Goal: Find specific page/section: Find specific page/section

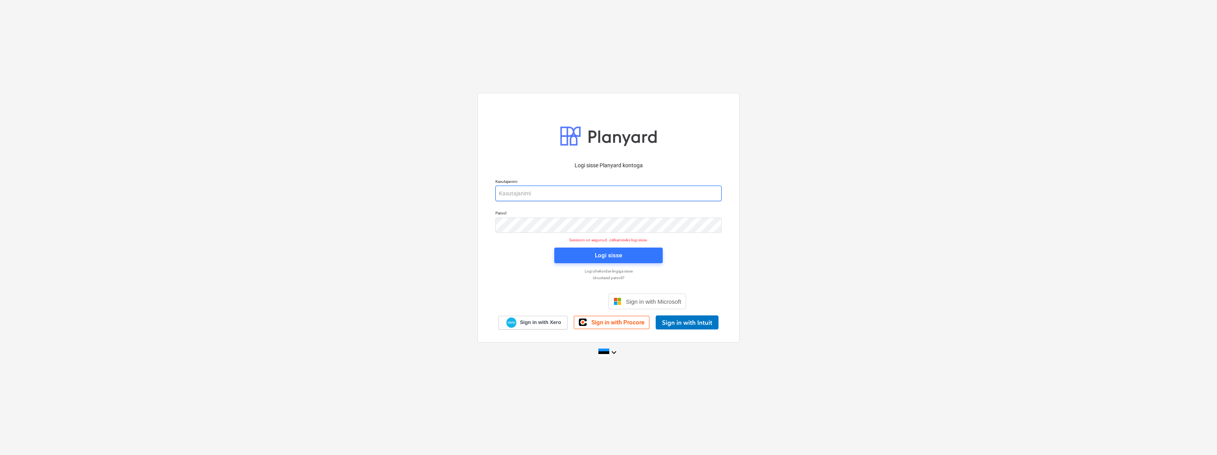
click at [564, 193] on input "email" at bounding box center [608, 194] width 226 height 16
type input "[EMAIL_ADDRESS][DOMAIN_NAME]"
click at [575, 251] on span "Logi sisse" at bounding box center [609, 255] width 90 height 10
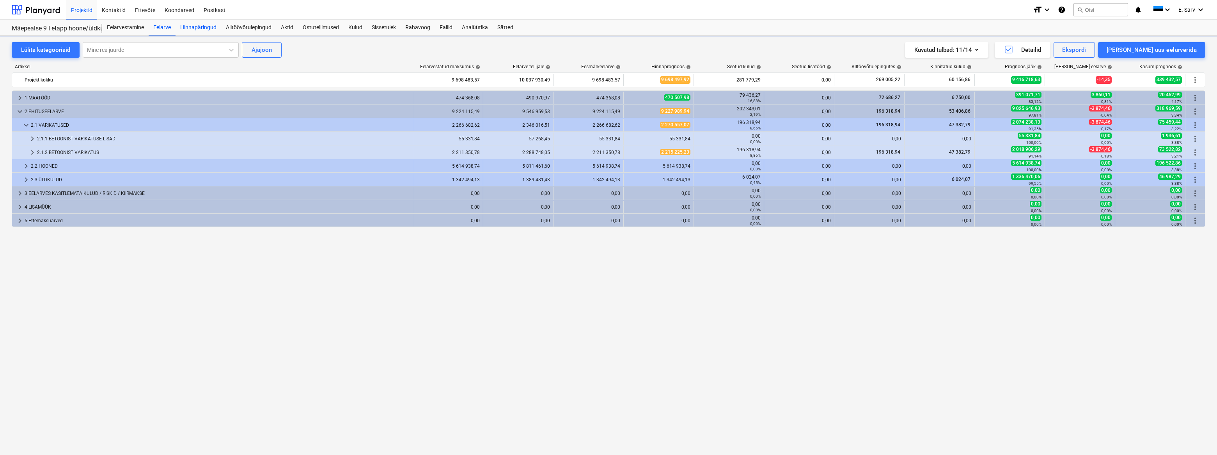
click at [207, 25] on div "Hinnapäringud" at bounding box center [199, 28] width 46 height 16
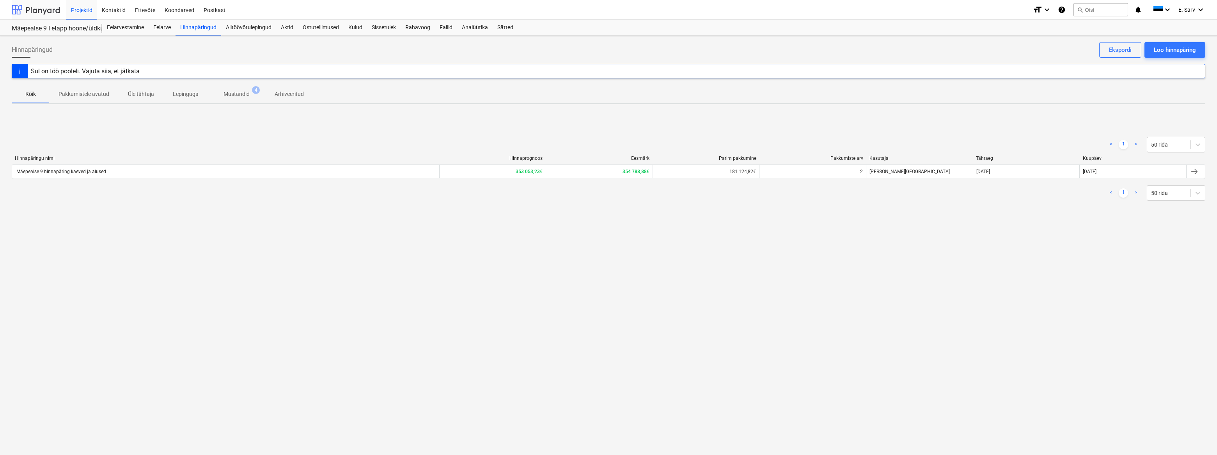
click at [34, 11] on div at bounding box center [36, 10] width 48 height 20
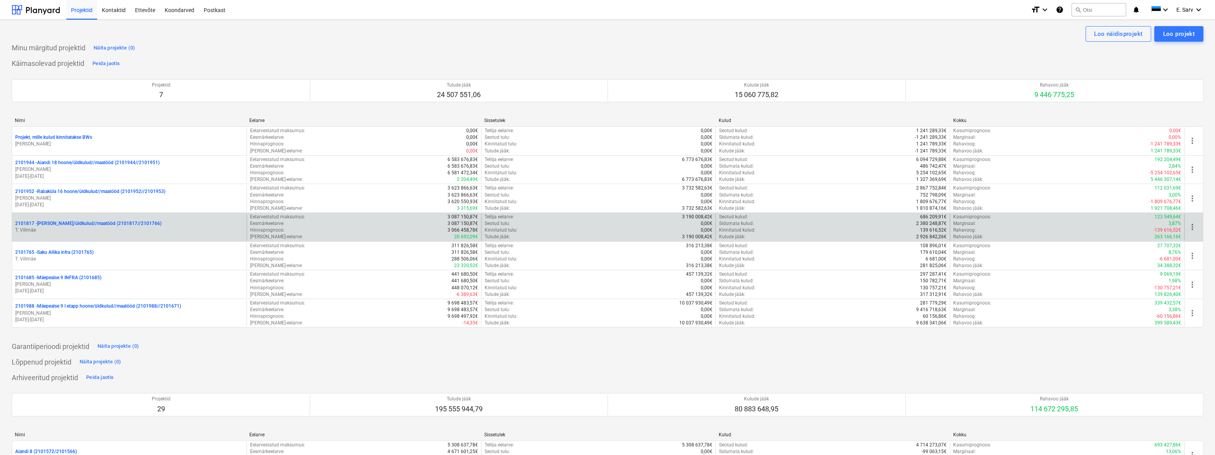
click at [65, 224] on p "2101817 - [PERSON_NAME]/üldkulud//maatööd (2101817//2101766)" at bounding box center [88, 223] width 146 height 7
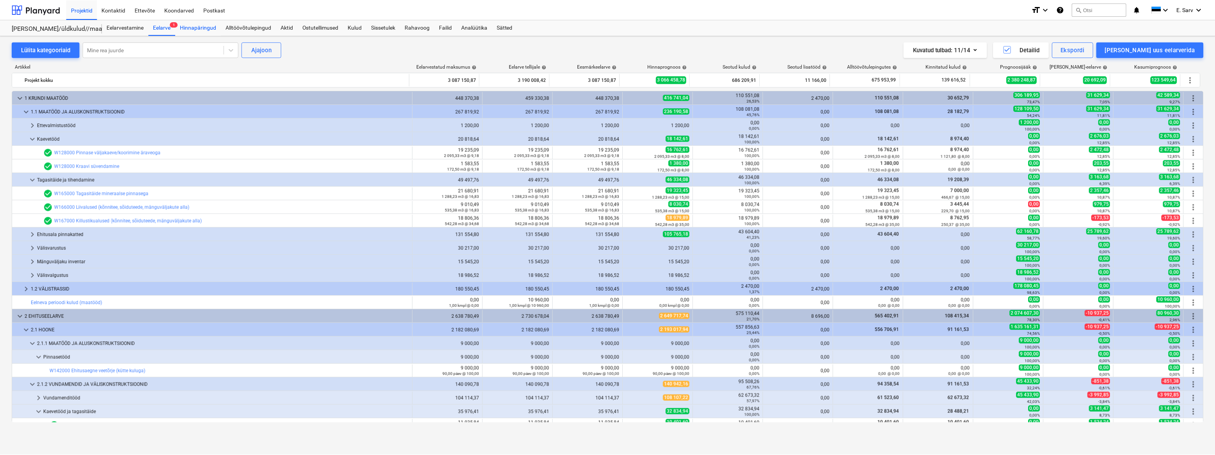
scroll to position [241, 0]
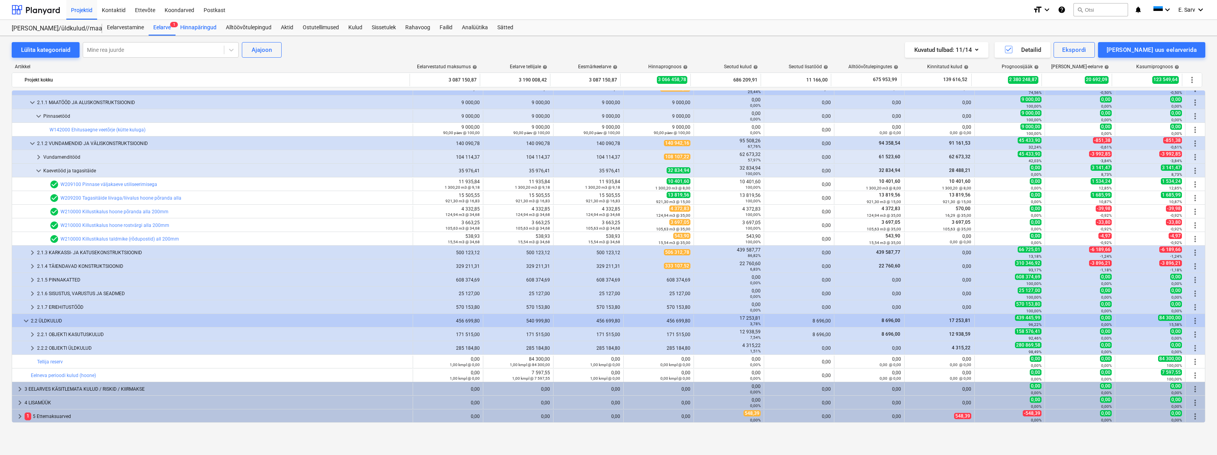
click at [203, 26] on div "Hinnapäringud" at bounding box center [199, 28] width 46 height 16
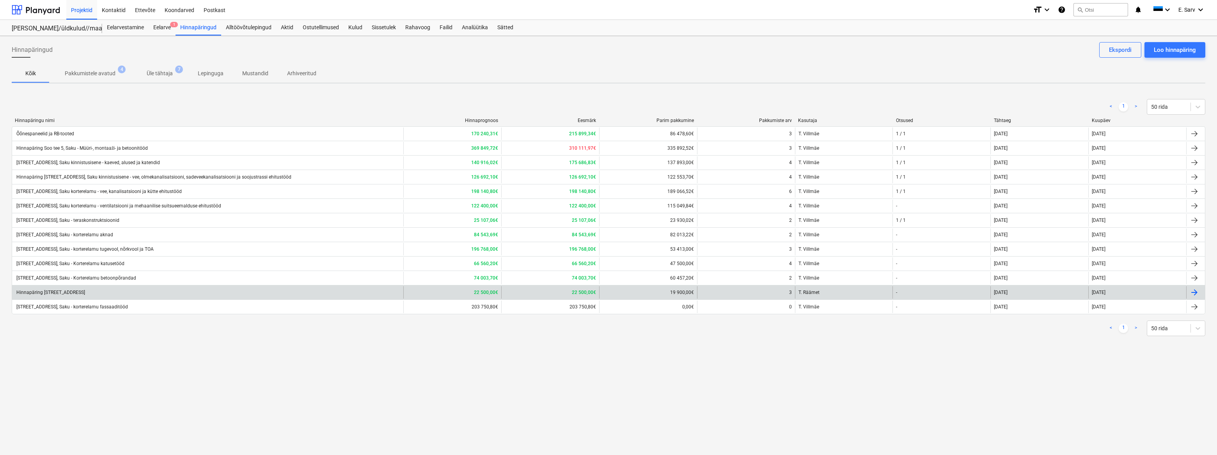
click at [68, 293] on div "Hinnapäring [STREET_ADDRESS]" at bounding box center [50, 292] width 70 height 5
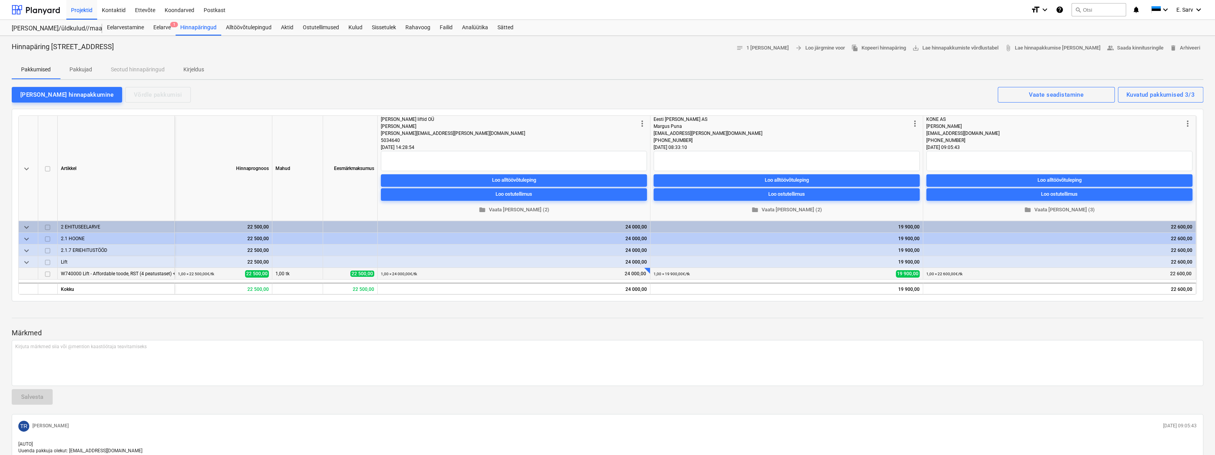
click at [647, 269] on div at bounding box center [651, 266] width 8 height 8
click at [607, 359] on div "Kirjuta märkmed siia või @mention kaastöötaja teavitamiseks ﻿" at bounding box center [607, 363] width 1191 height 46
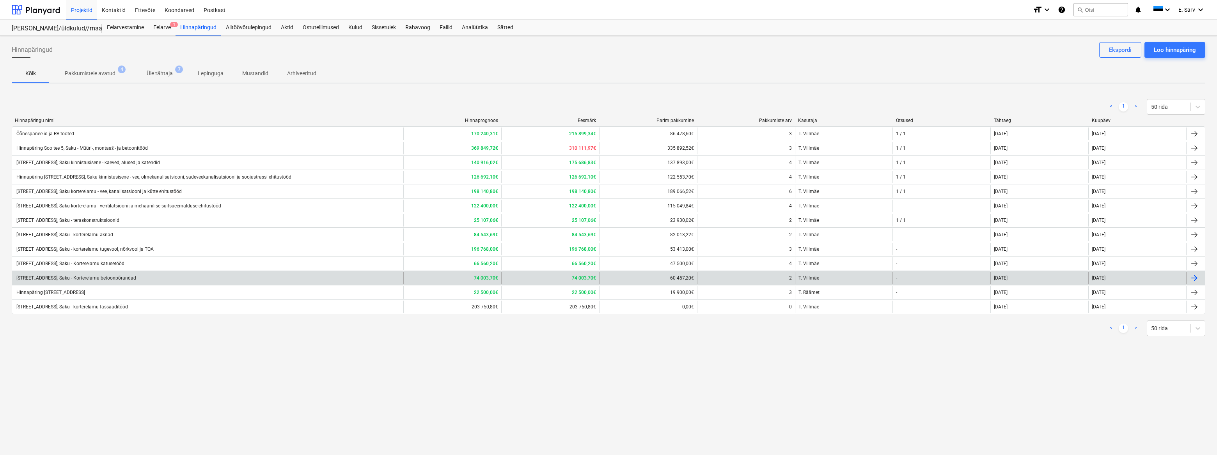
click at [117, 277] on div "[STREET_ADDRESS], Saku - Korterelamu betoonpõrandad" at bounding box center [75, 277] width 121 height 5
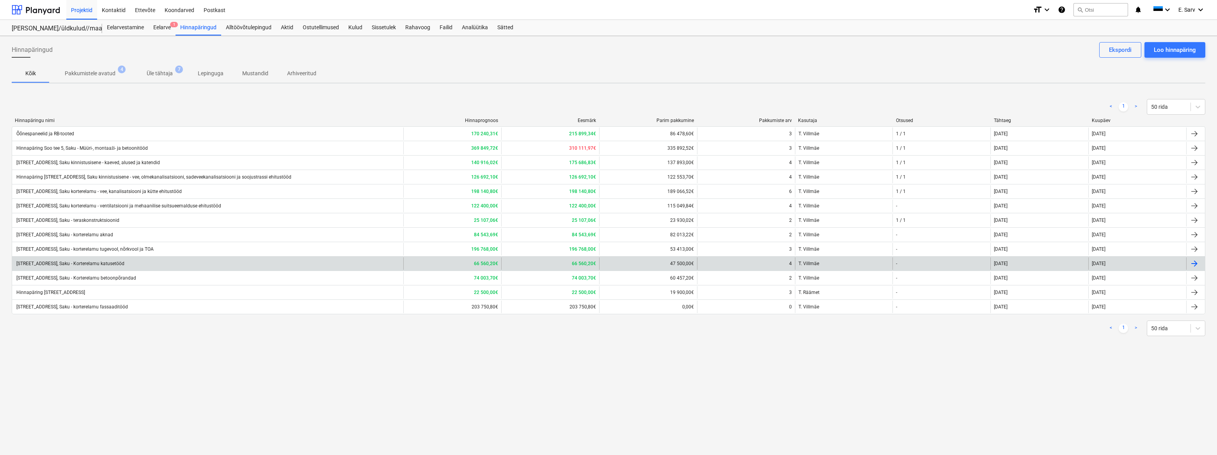
click at [115, 262] on div "[STREET_ADDRESS], Saku - Korterelamu katusetööd" at bounding box center [69, 263] width 109 height 5
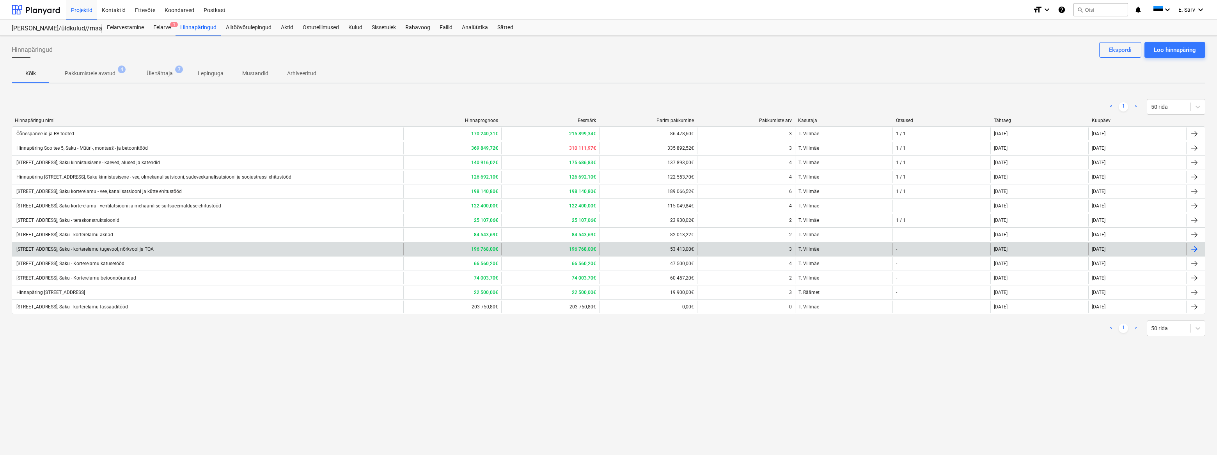
click at [104, 247] on div "[STREET_ADDRESS], Saku - korterelamu tugevool, nõrkvool ja TOA" at bounding box center [84, 249] width 138 height 5
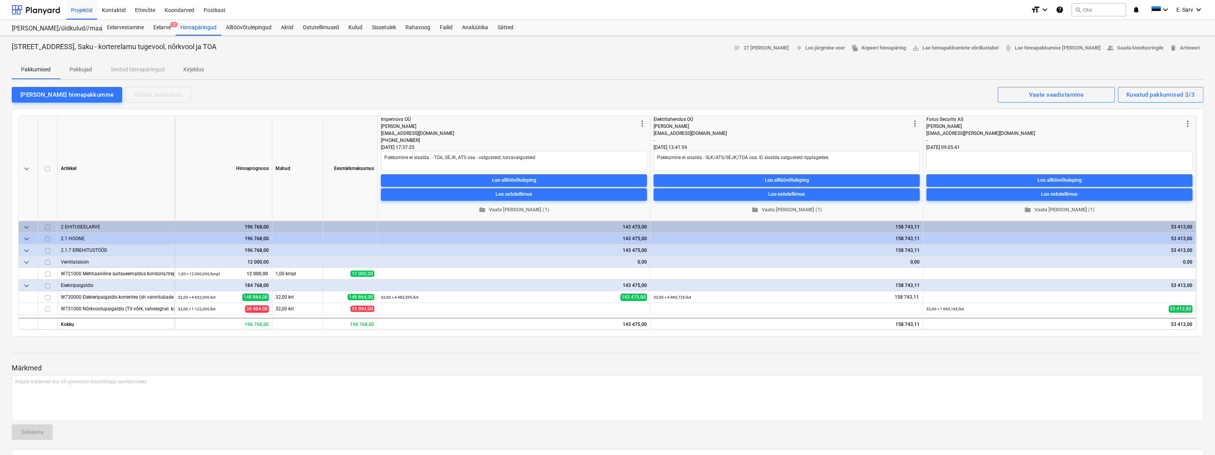
type textarea "x"
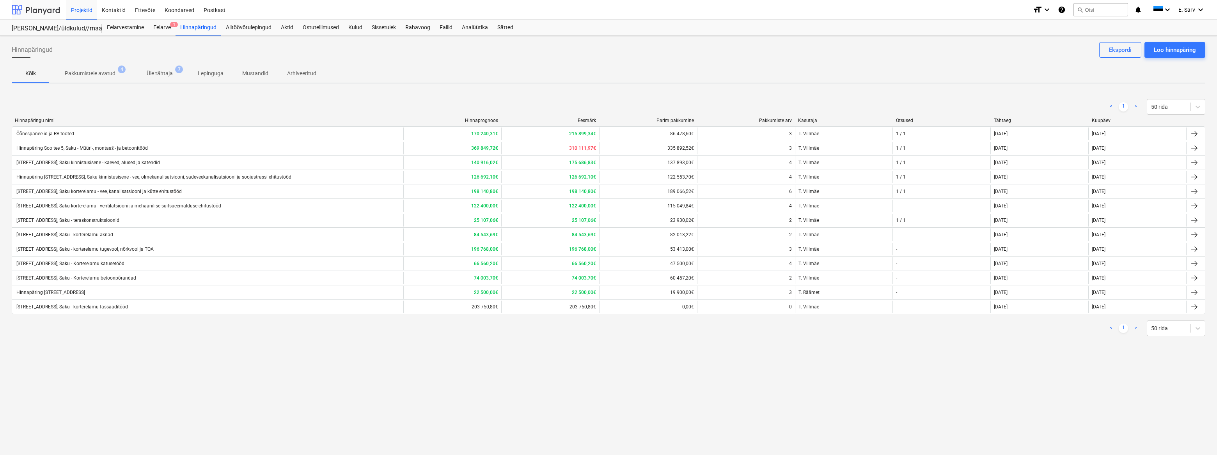
click at [39, 14] on div at bounding box center [36, 10] width 48 height 20
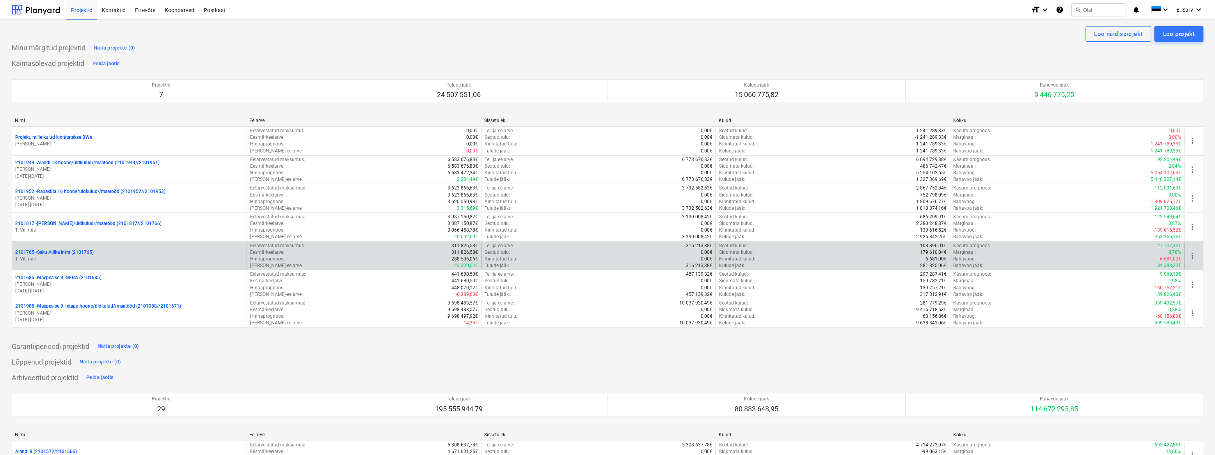
click at [51, 256] on p "T. Villmäe" at bounding box center [129, 259] width 228 height 7
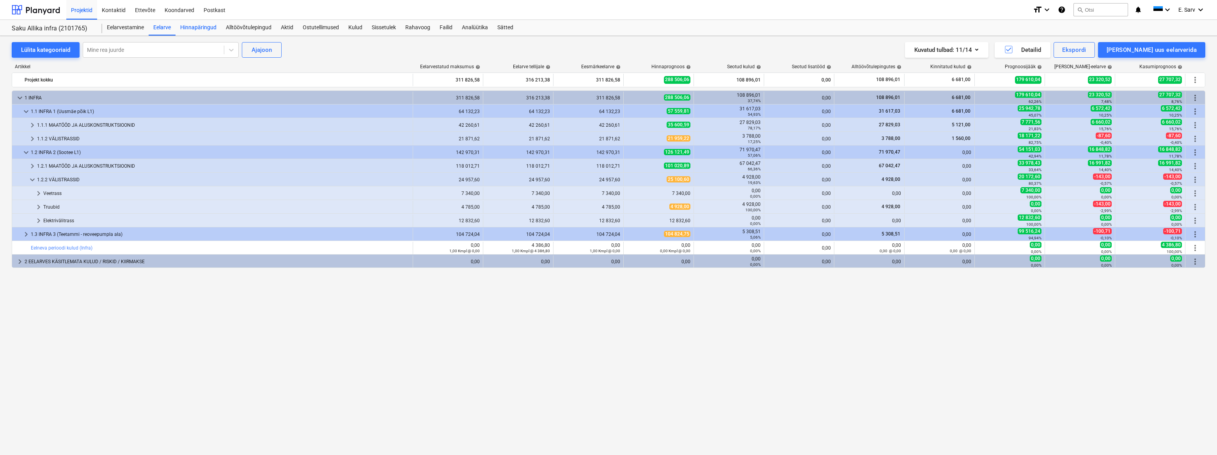
click at [202, 27] on div "Hinnapäringud" at bounding box center [199, 28] width 46 height 16
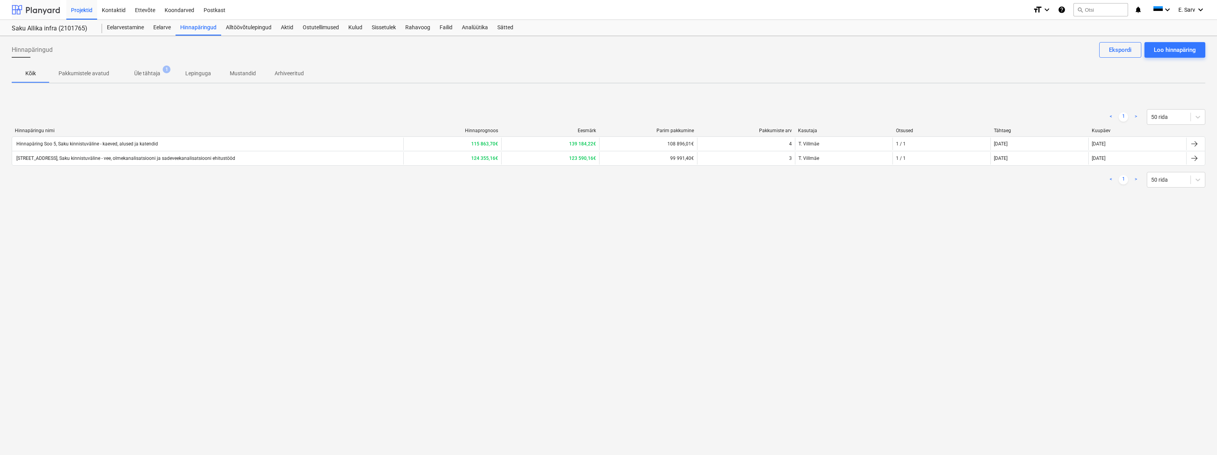
click at [34, 10] on div at bounding box center [36, 10] width 48 height 20
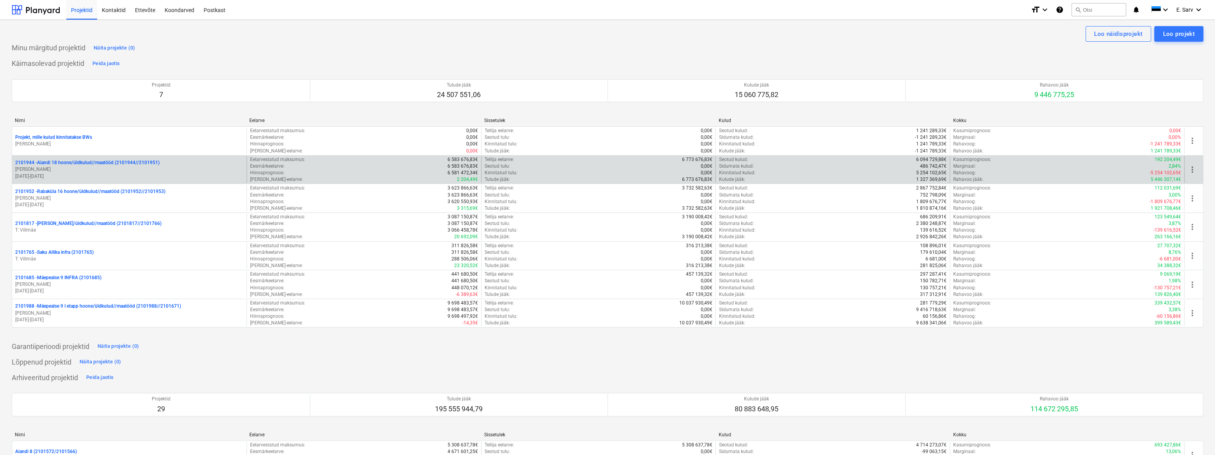
click at [144, 167] on p "[PERSON_NAME]" at bounding box center [129, 169] width 228 height 7
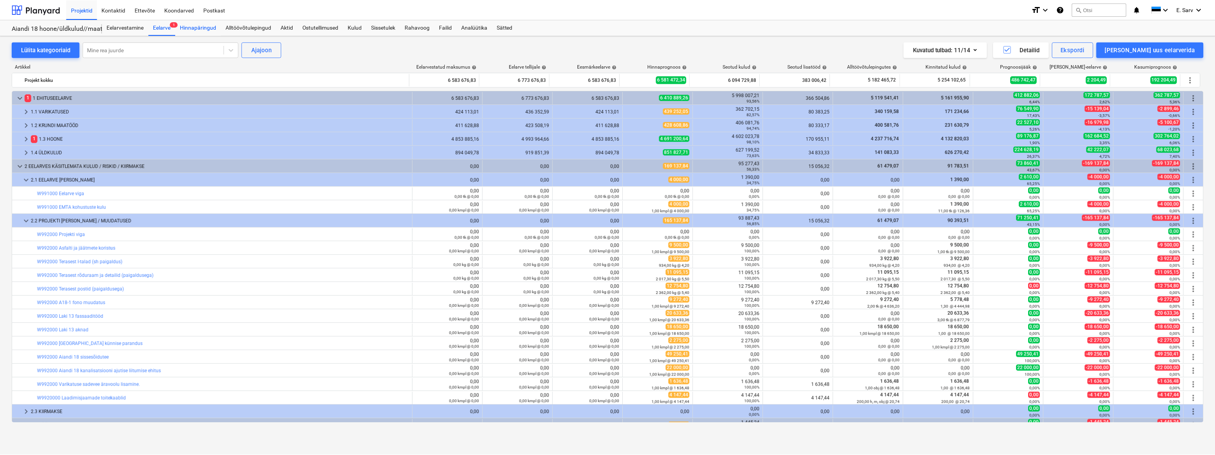
scroll to position [23, 0]
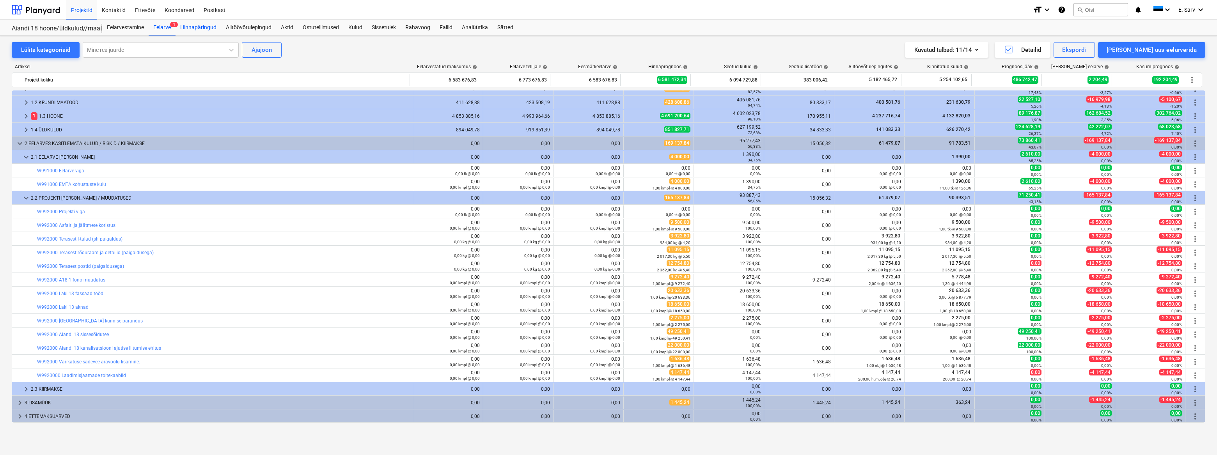
click at [193, 29] on div "Hinnapäringud" at bounding box center [199, 28] width 46 height 16
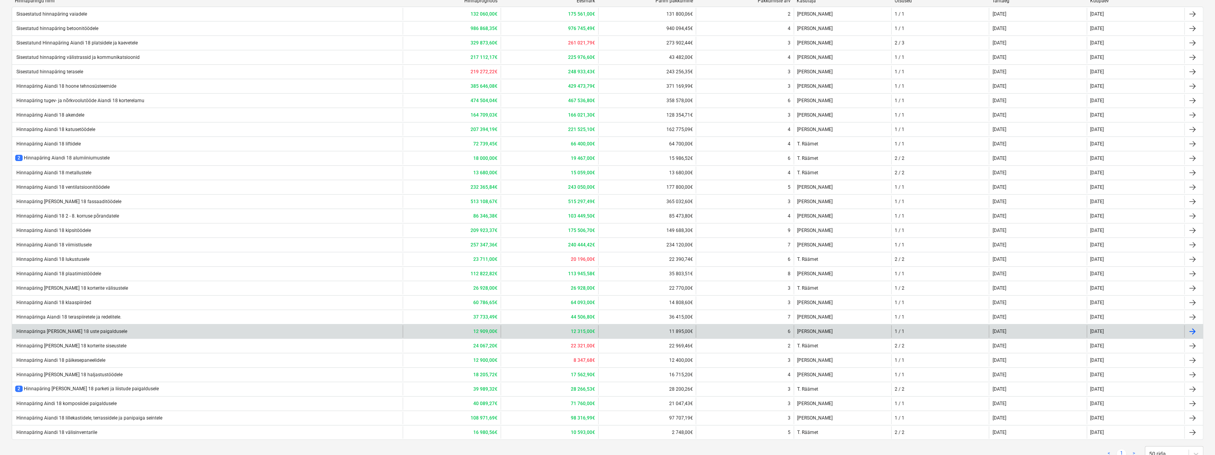
scroll to position [25, 0]
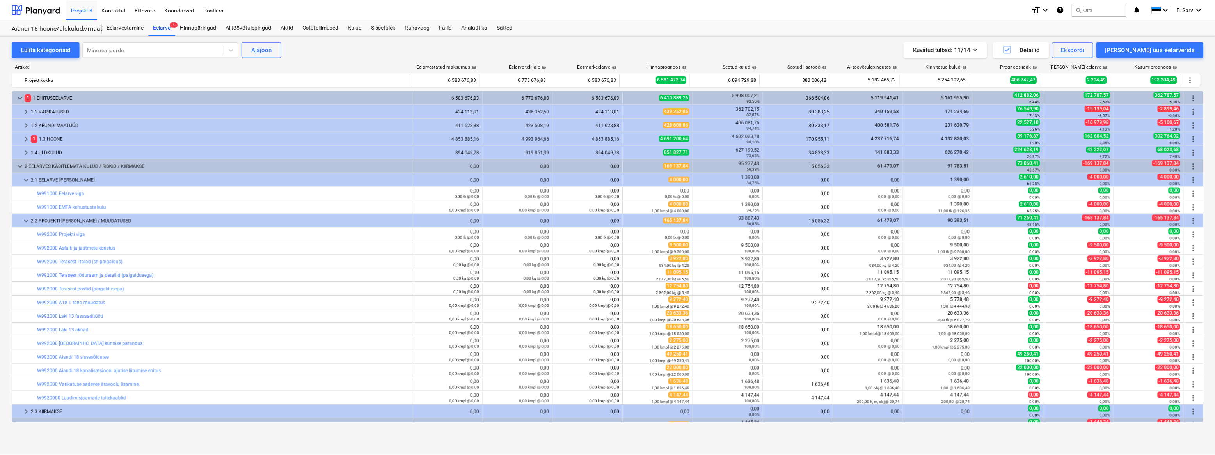
scroll to position [23, 0]
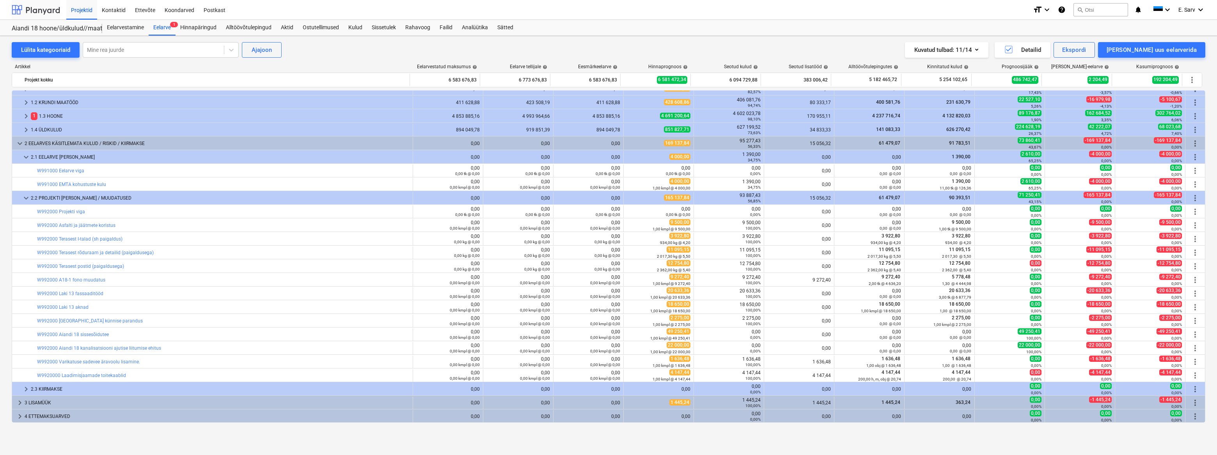
click at [32, 5] on div at bounding box center [36, 10] width 48 height 20
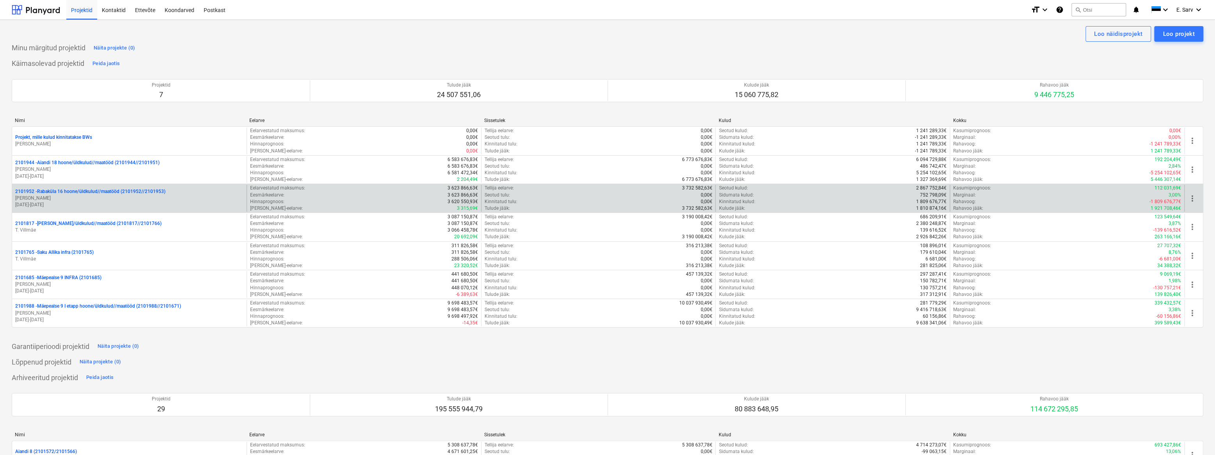
click at [67, 198] on p "[PERSON_NAME]" at bounding box center [129, 198] width 228 height 7
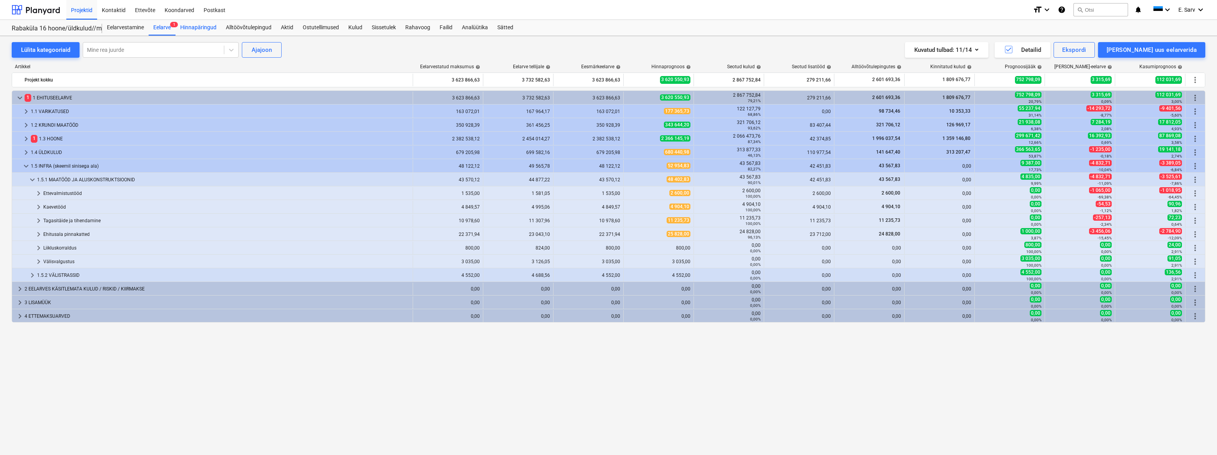
click at [195, 27] on div "Hinnapäringud" at bounding box center [199, 28] width 46 height 16
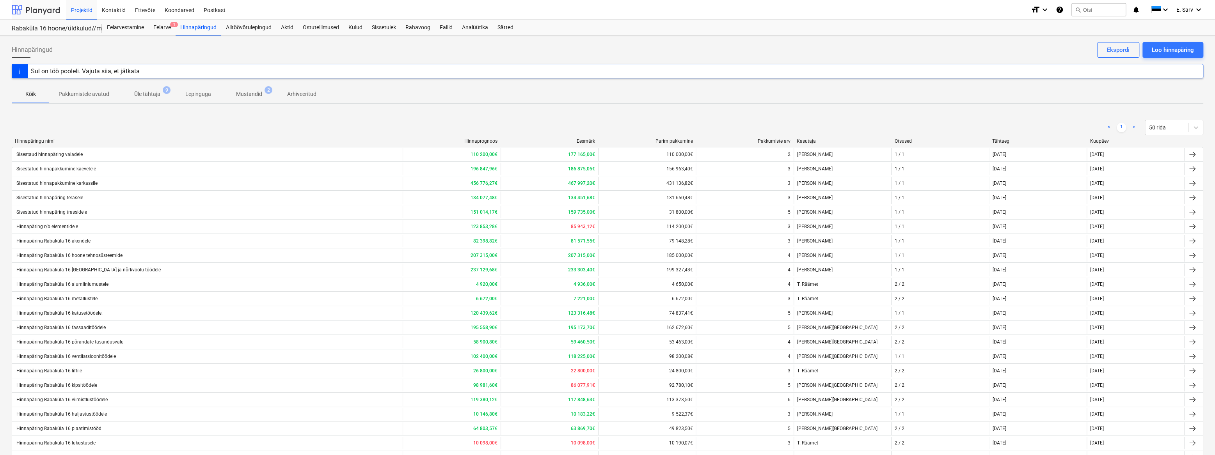
click at [35, 7] on div at bounding box center [36, 10] width 48 height 20
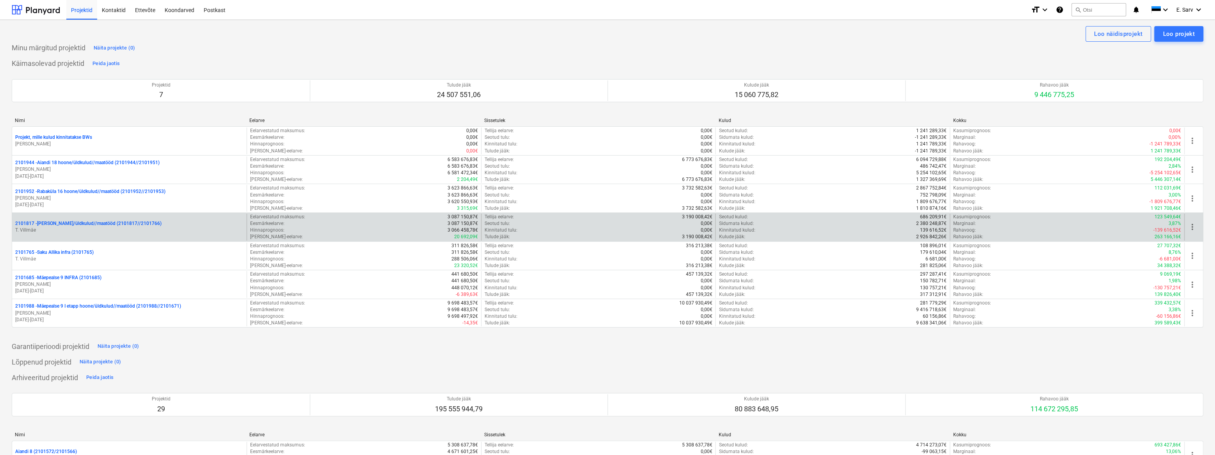
click at [122, 222] on p "2101817 - [PERSON_NAME]/üldkulud//maatööd (2101817//2101766)" at bounding box center [88, 223] width 146 height 7
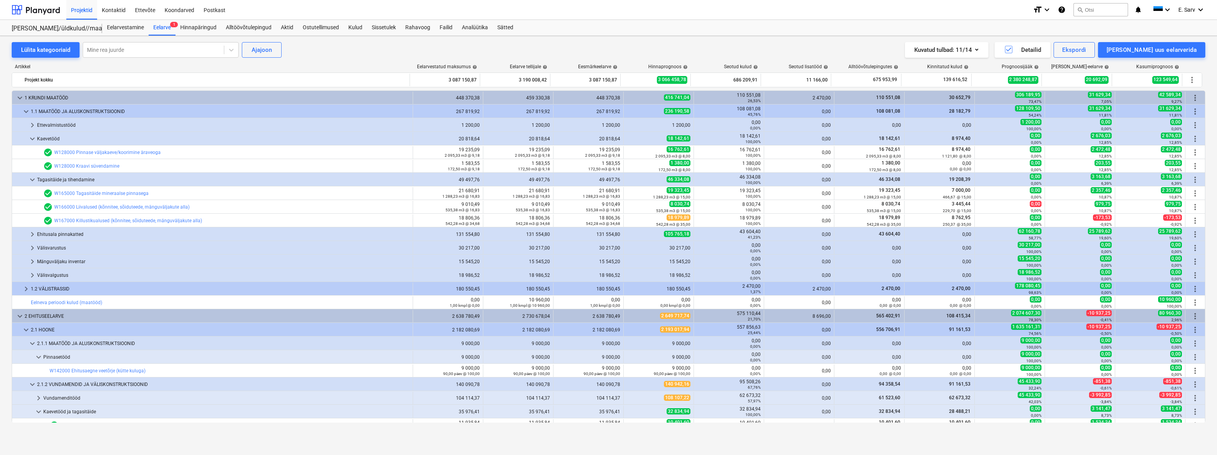
scroll to position [241, 0]
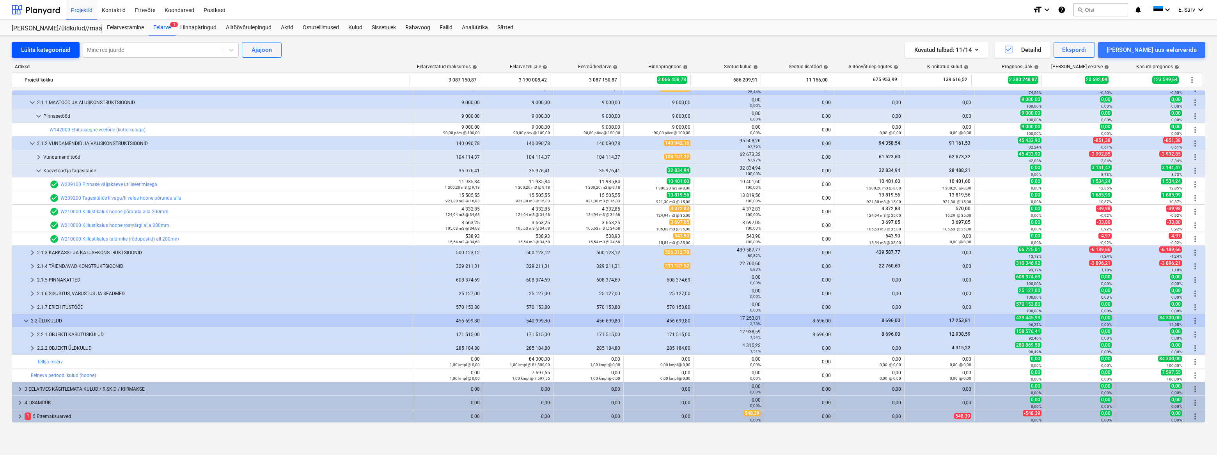
click at [40, 51] on div "Lülita kategooriaid" at bounding box center [45, 50] width 49 height 10
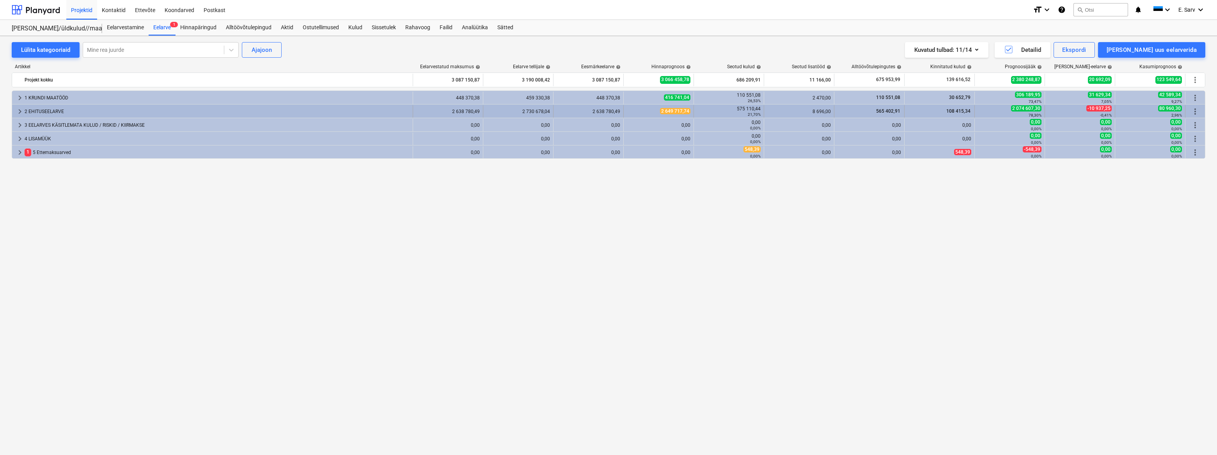
click at [48, 109] on div "2 EHITUSEELARVE" at bounding box center [217, 111] width 385 height 12
